Goal: Information Seeking & Learning: Learn about a topic

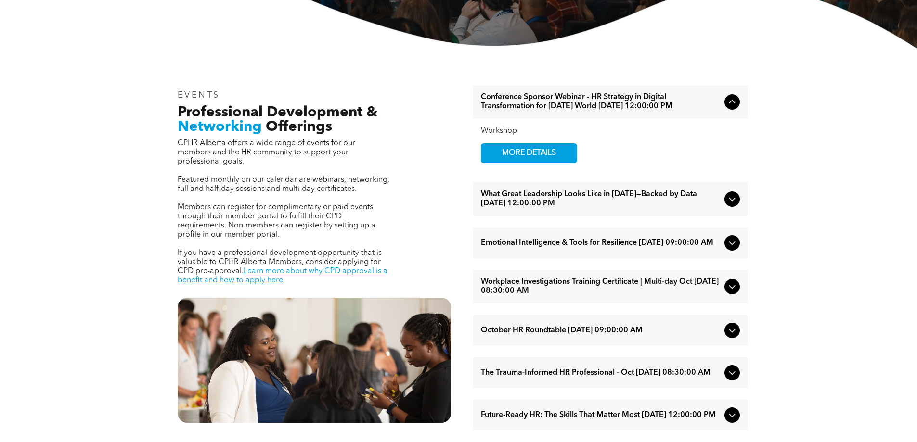
scroll to position [289, 0]
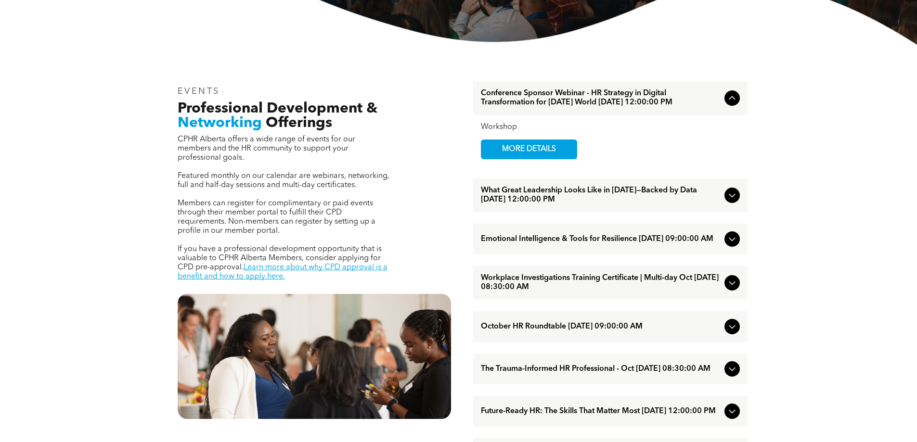
click at [733, 198] on icon at bounding box center [732, 196] width 6 height 4
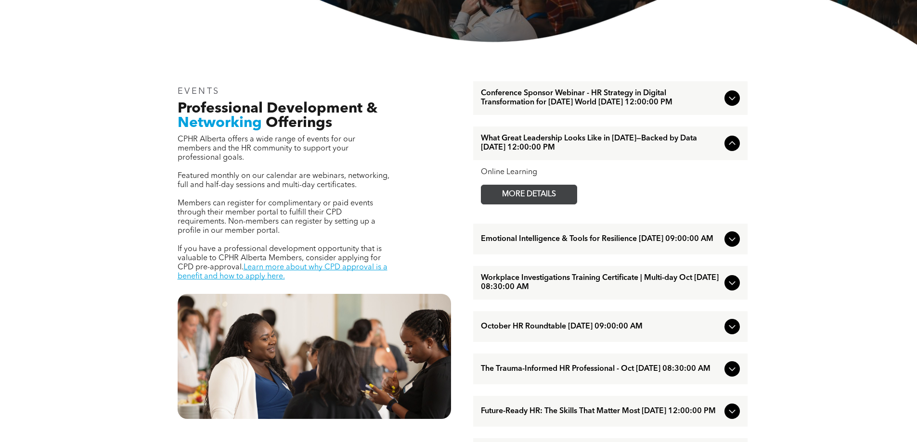
click at [537, 204] on span "MORE DETAILS" at bounding box center [529, 194] width 76 height 19
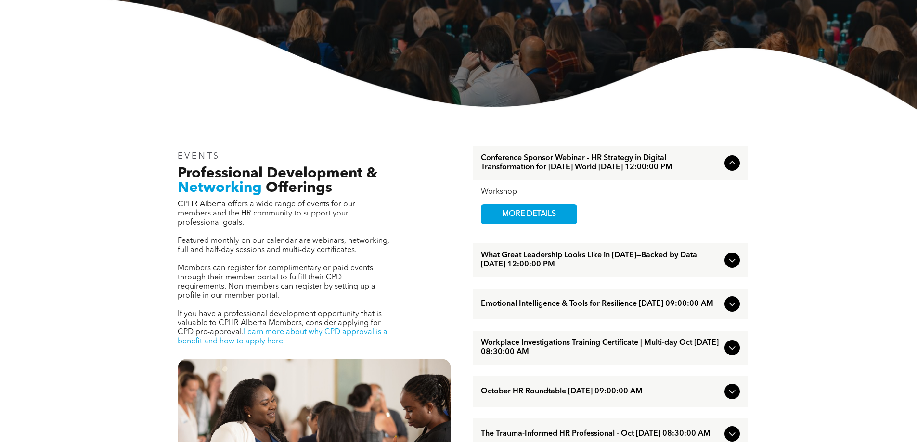
scroll to position [241, 0]
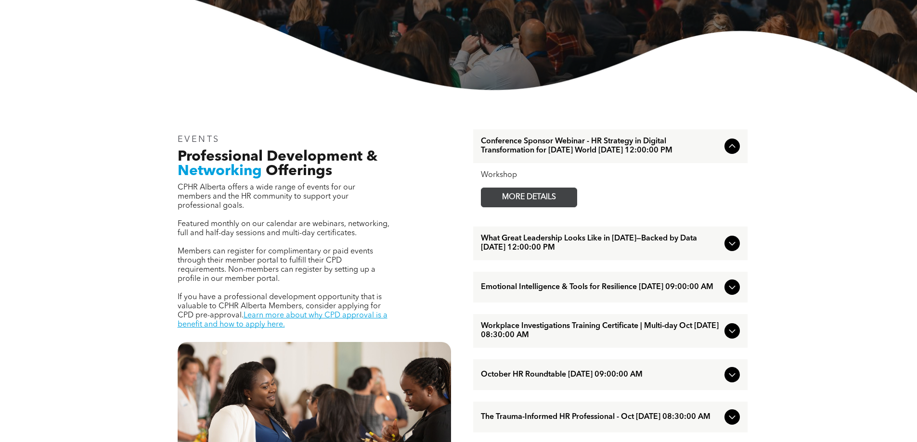
click at [538, 207] on span "MORE DETAILS" at bounding box center [529, 197] width 76 height 19
click at [732, 246] on icon at bounding box center [732, 244] width 6 height 4
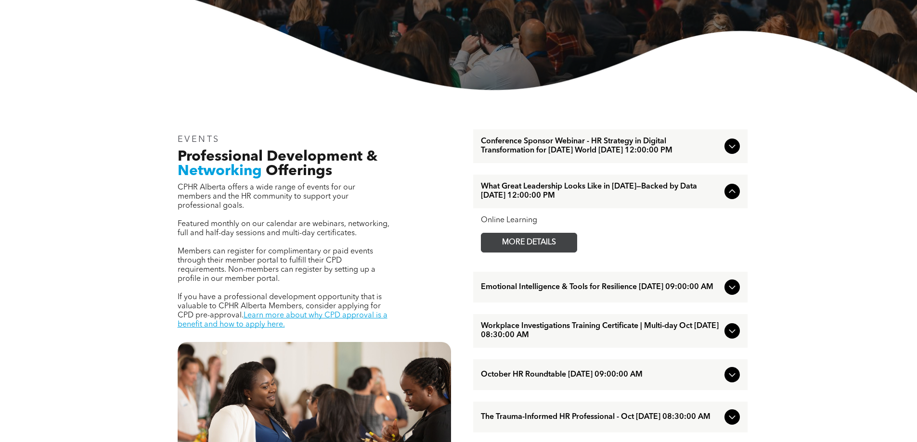
click at [528, 252] on span "MORE DETAILS" at bounding box center [529, 242] width 76 height 19
click at [735, 150] on icon at bounding box center [732, 147] width 12 height 12
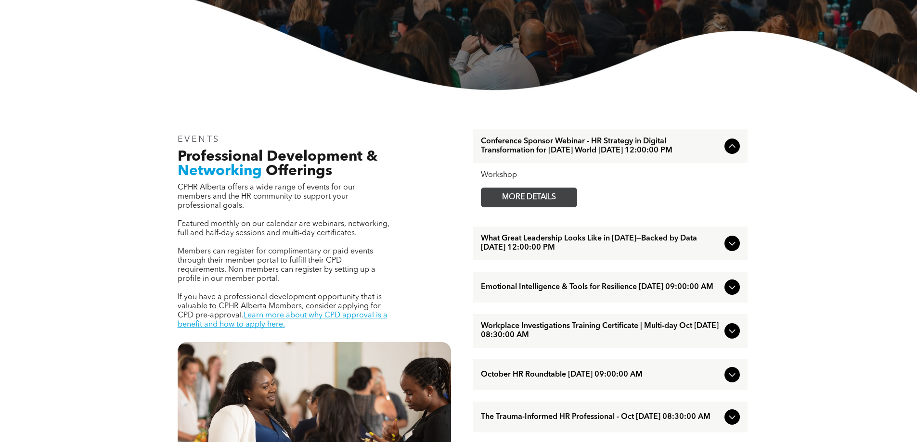
click at [554, 207] on span "MORE DETAILS" at bounding box center [529, 197] width 76 height 19
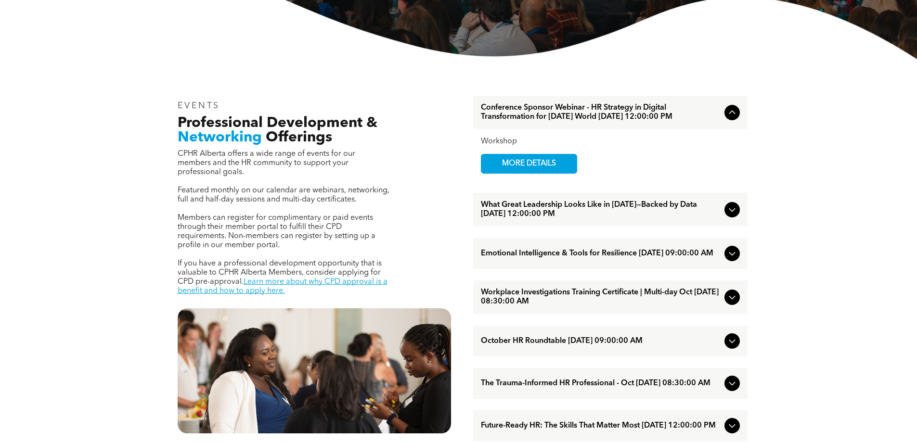
scroll to position [337, 0]
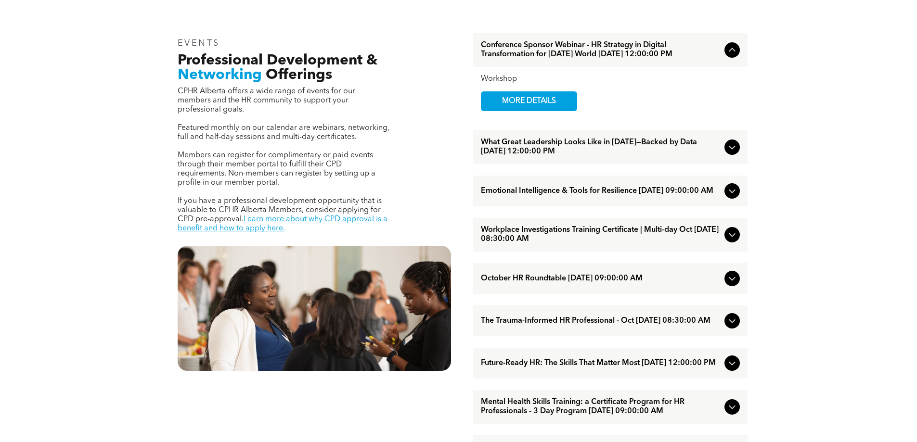
click at [736, 197] on icon at bounding box center [732, 191] width 12 height 12
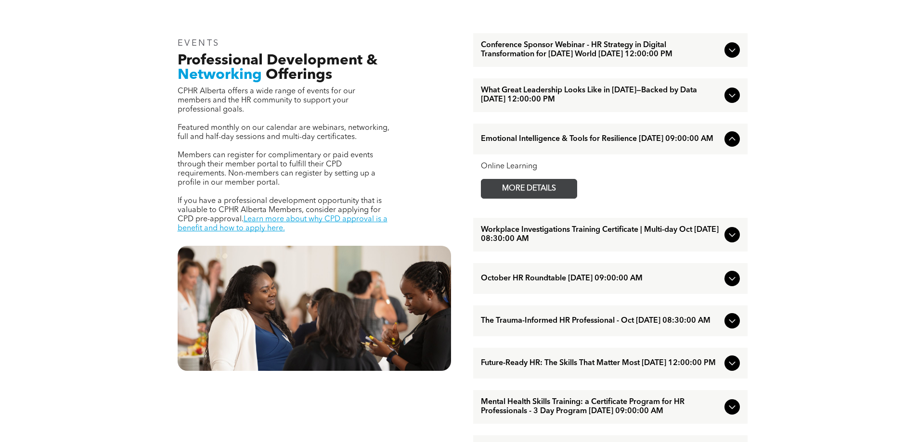
click at [540, 198] on span "MORE DETAILS" at bounding box center [529, 188] width 76 height 19
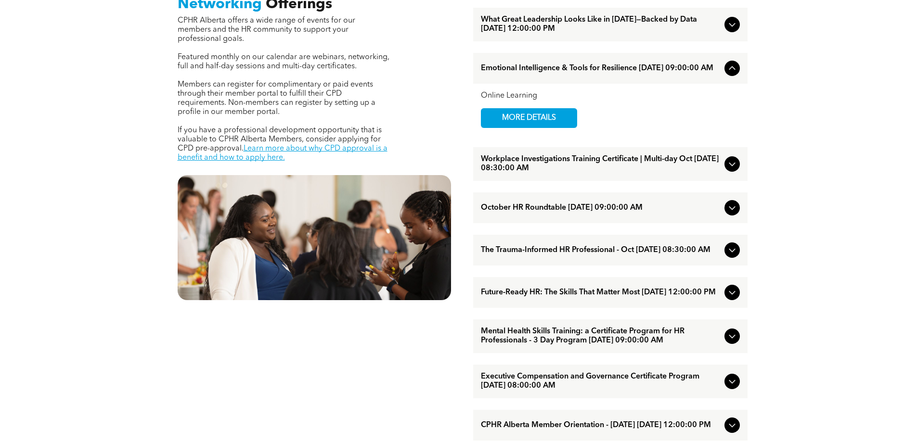
scroll to position [433, 0]
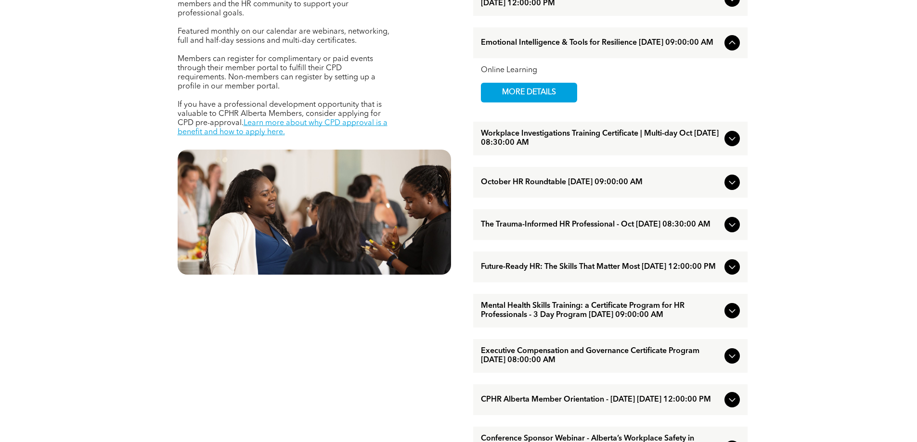
click at [731, 188] on icon at bounding box center [732, 183] width 12 height 12
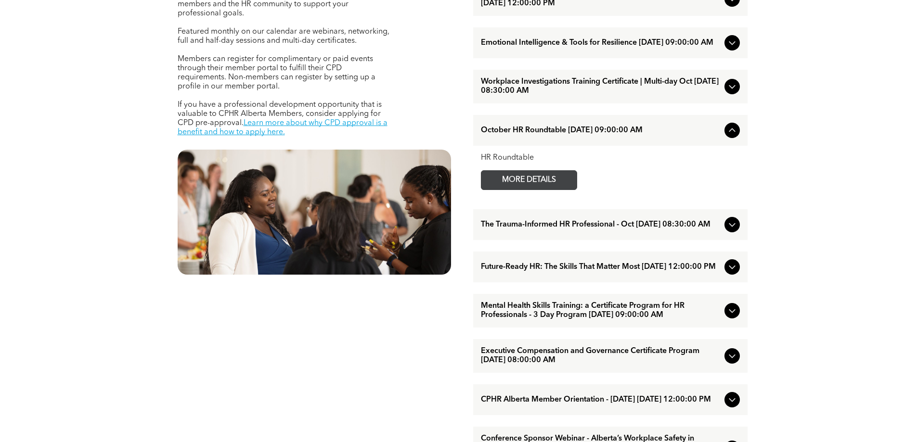
click at [537, 190] on span "MORE DETAILS" at bounding box center [529, 180] width 76 height 19
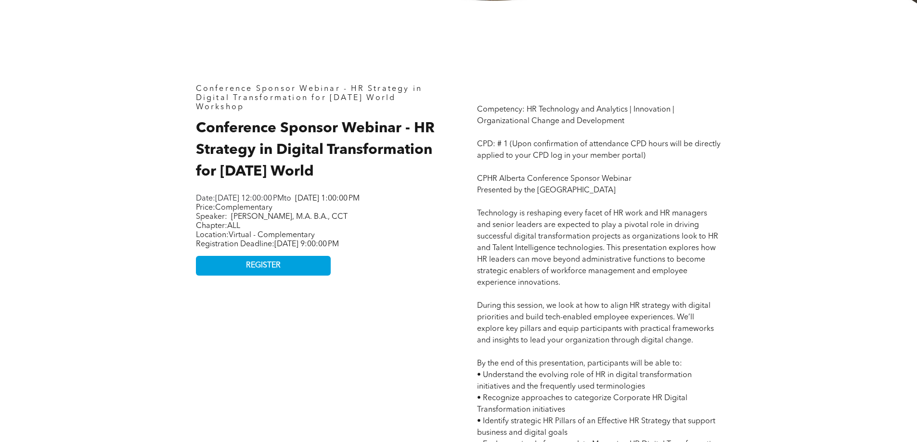
scroll to position [433, 0]
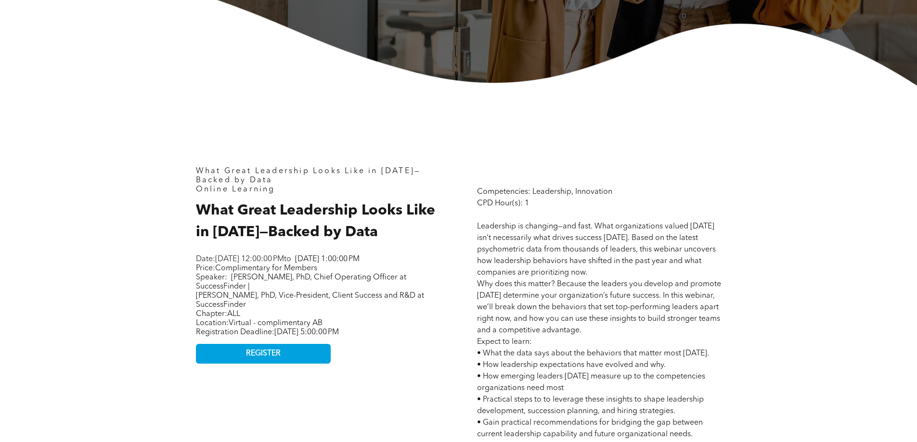
scroll to position [385, 0]
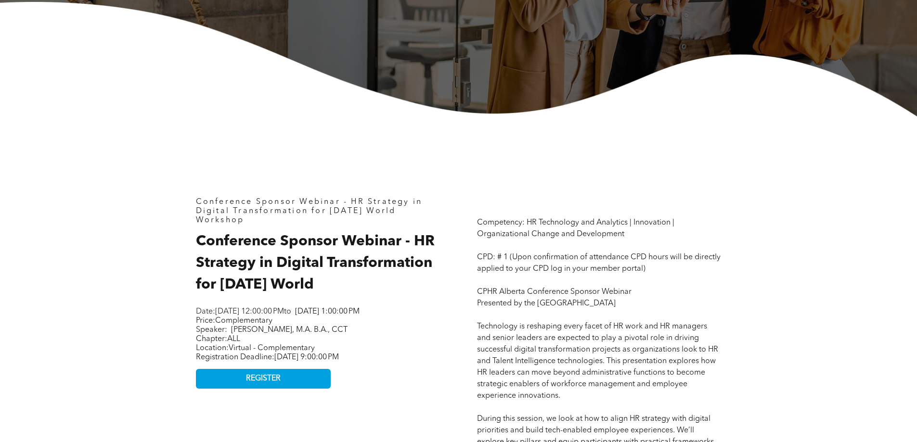
scroll to position [337, 0]
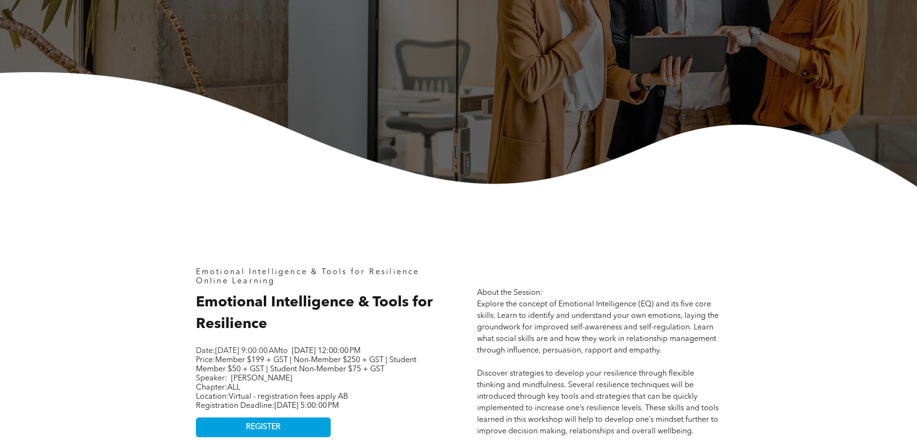
scroll to position [289, 0]
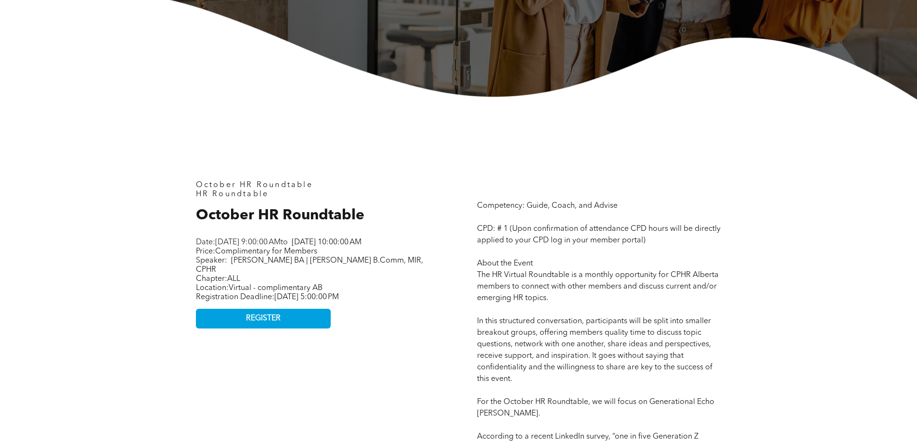
scroll to position [337, 0]
